Goal: Communication & Community: Connect with others

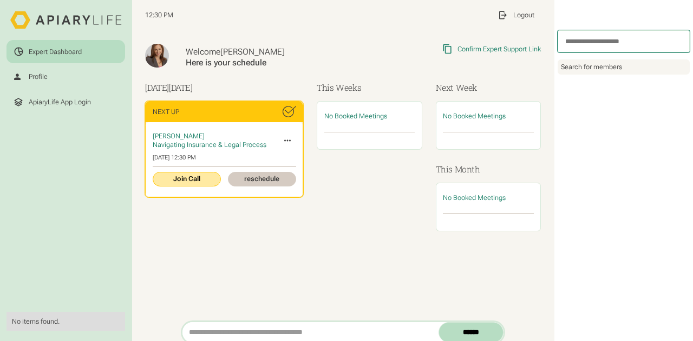
click at [188, 178] on link "Join Call" at bounding box center [187, 179] width 68 height 15
